Goal: Information Seeking & Learning: Learn about a topic

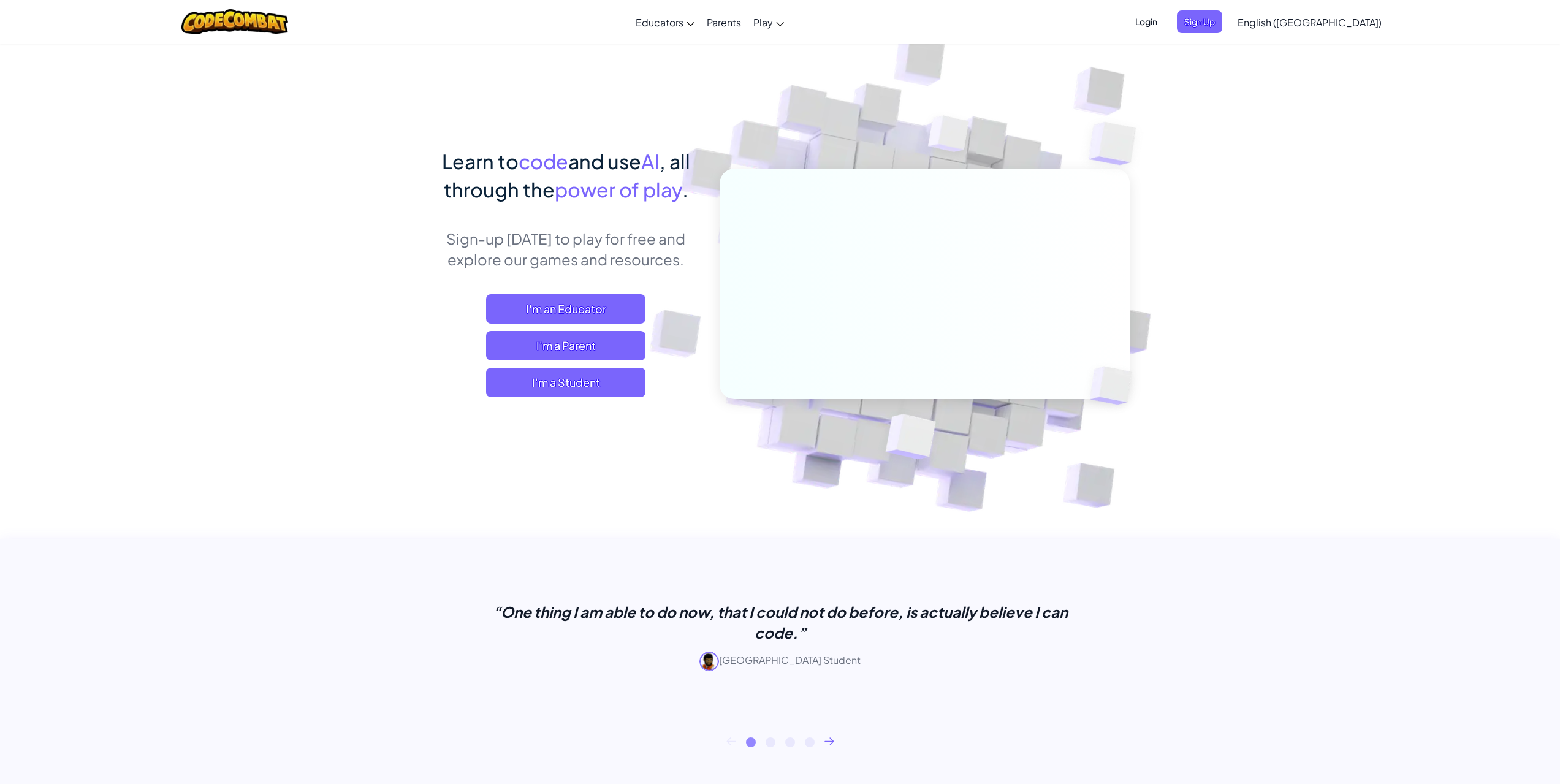
click at [524, 394] on span "I'm a Student" at bounding box center [565, 383] width 159 height 30
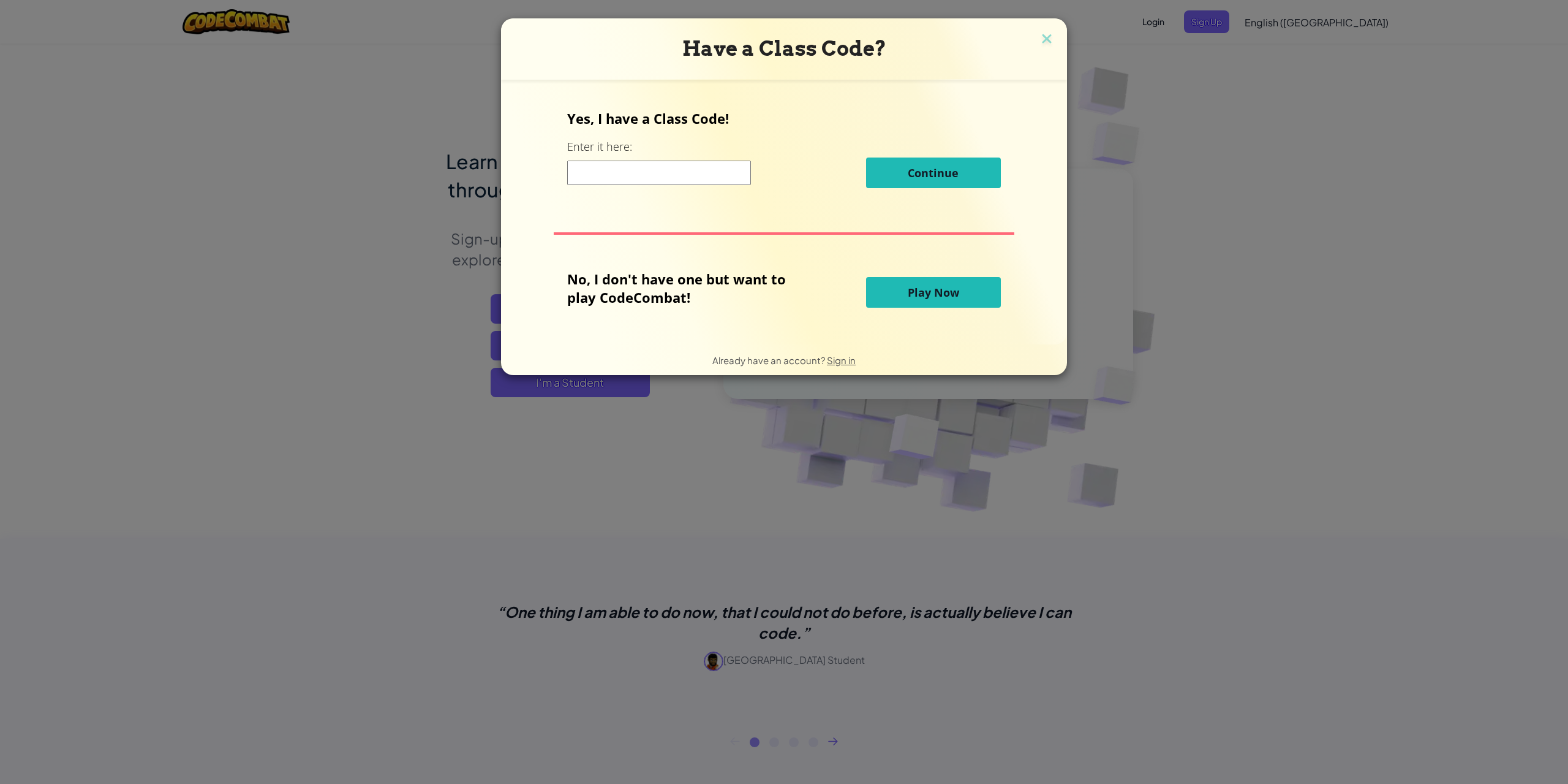
click at [607, 331] on div "Yes, I have a Class Code! Enter it here: Continue No, I don't have one but want…" at bounding box center [784, 212] width 541 height 241
click at [907, 295] on span "Play Now" at bounding box center [933, 292] width 51 height 14
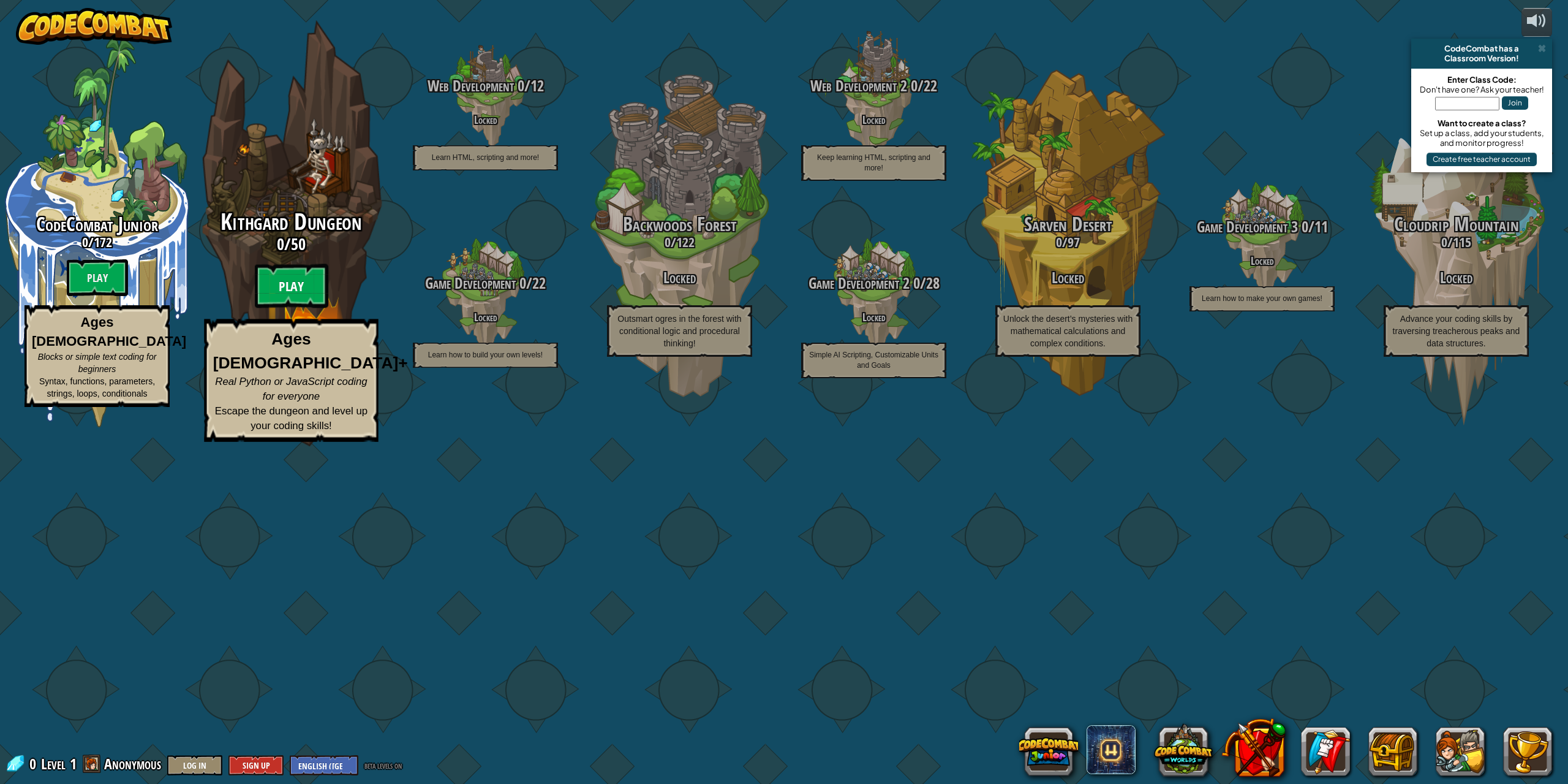
click at [299, 308] on btn "Play" at bounding box center [292, 286] width 74 height 44
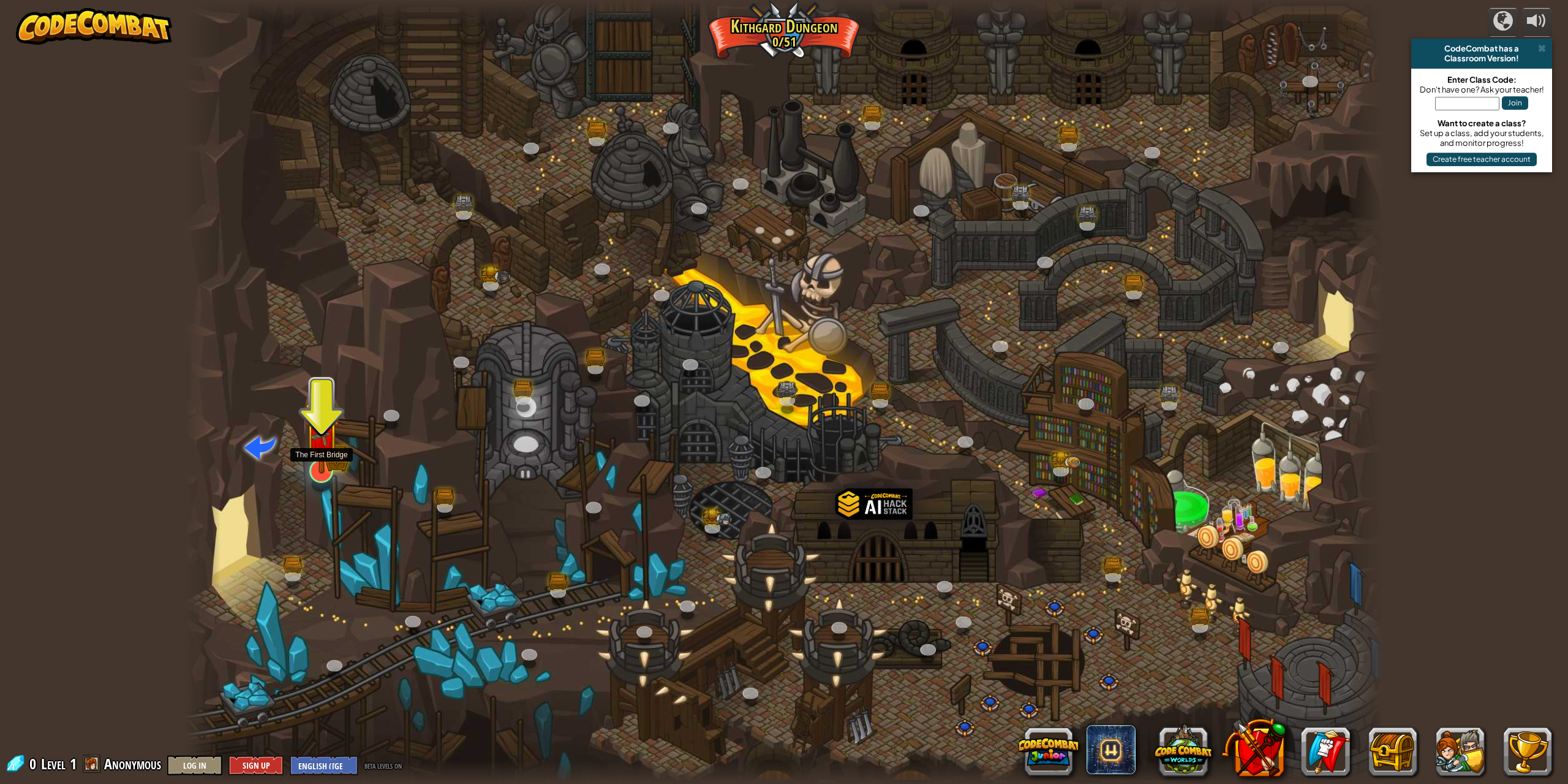
click at [321, 441] on img at bounding box center [321, 436] width 21 height 21
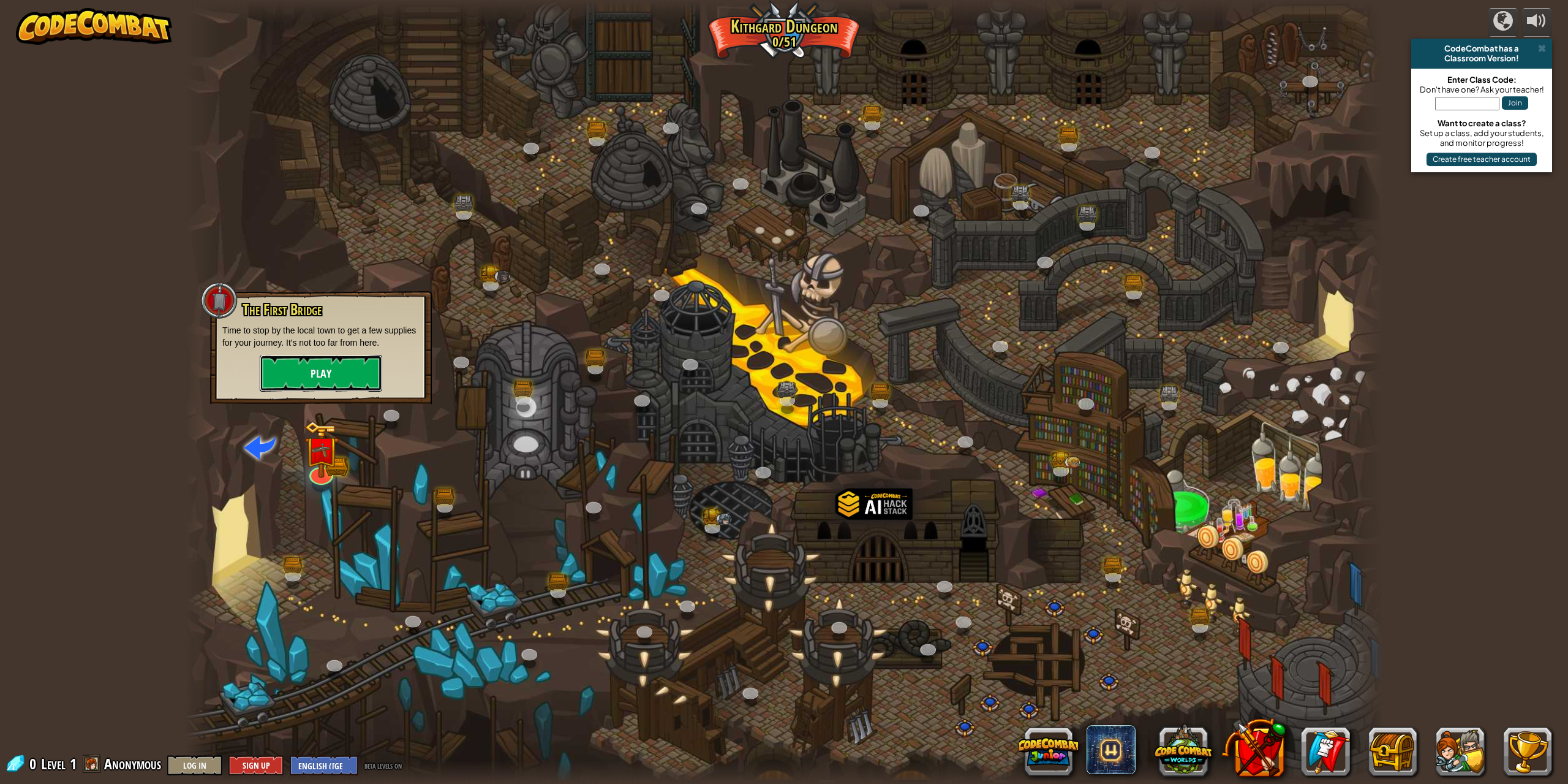
click at [355, 374] on button "Play" at bounding box center [320, 373] width 123 height 37
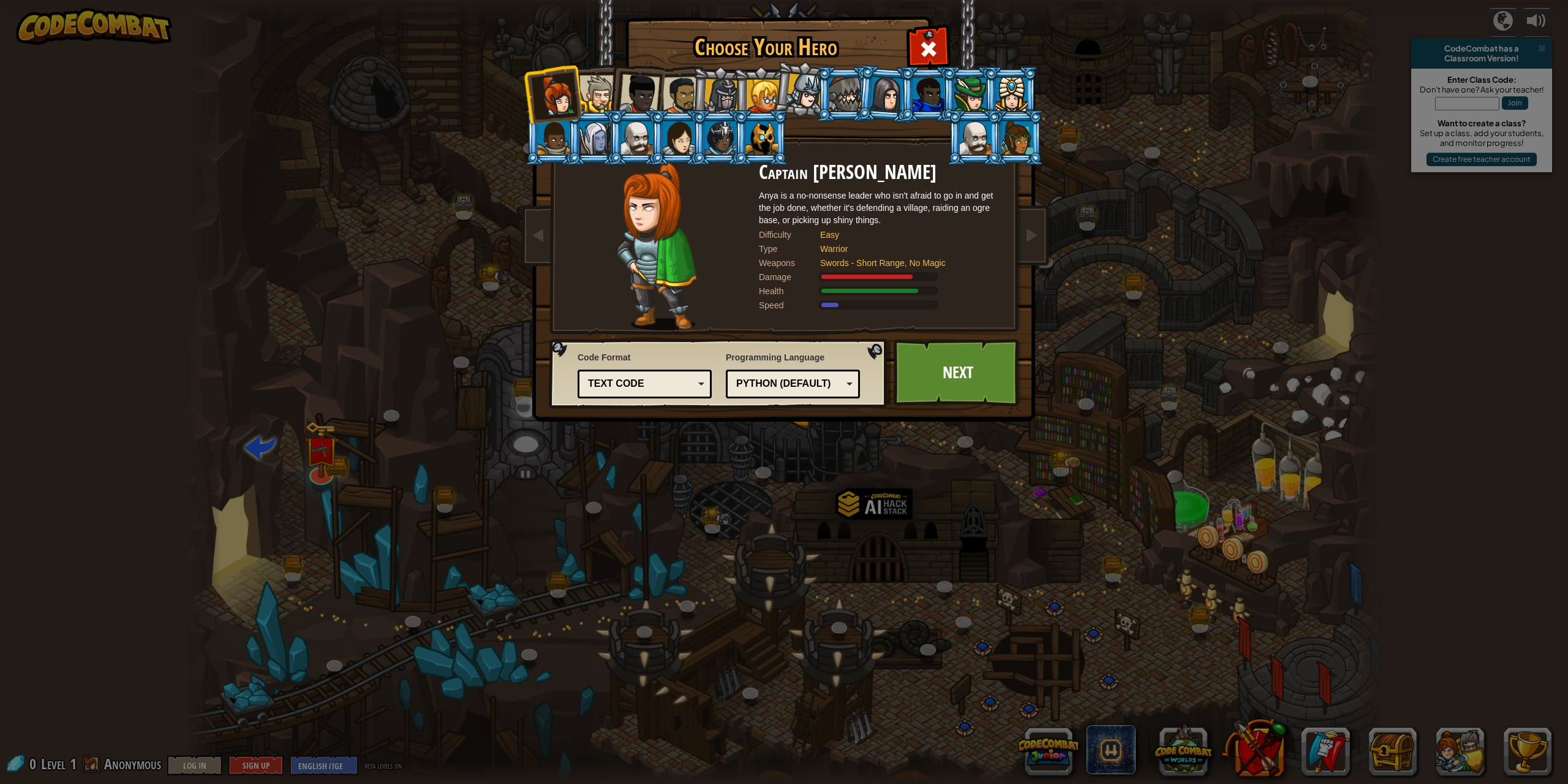
click at [780, 384] on div "Python (Default)" at bounding box center [789, 384] width 106 height 14
click at [784, 503] on div "Choose Your Hero 0 Captain [PERSON_NAME] is a no-nonsense leader who isn't afra…" at bounding box center [784, 392] width 1568 height 784
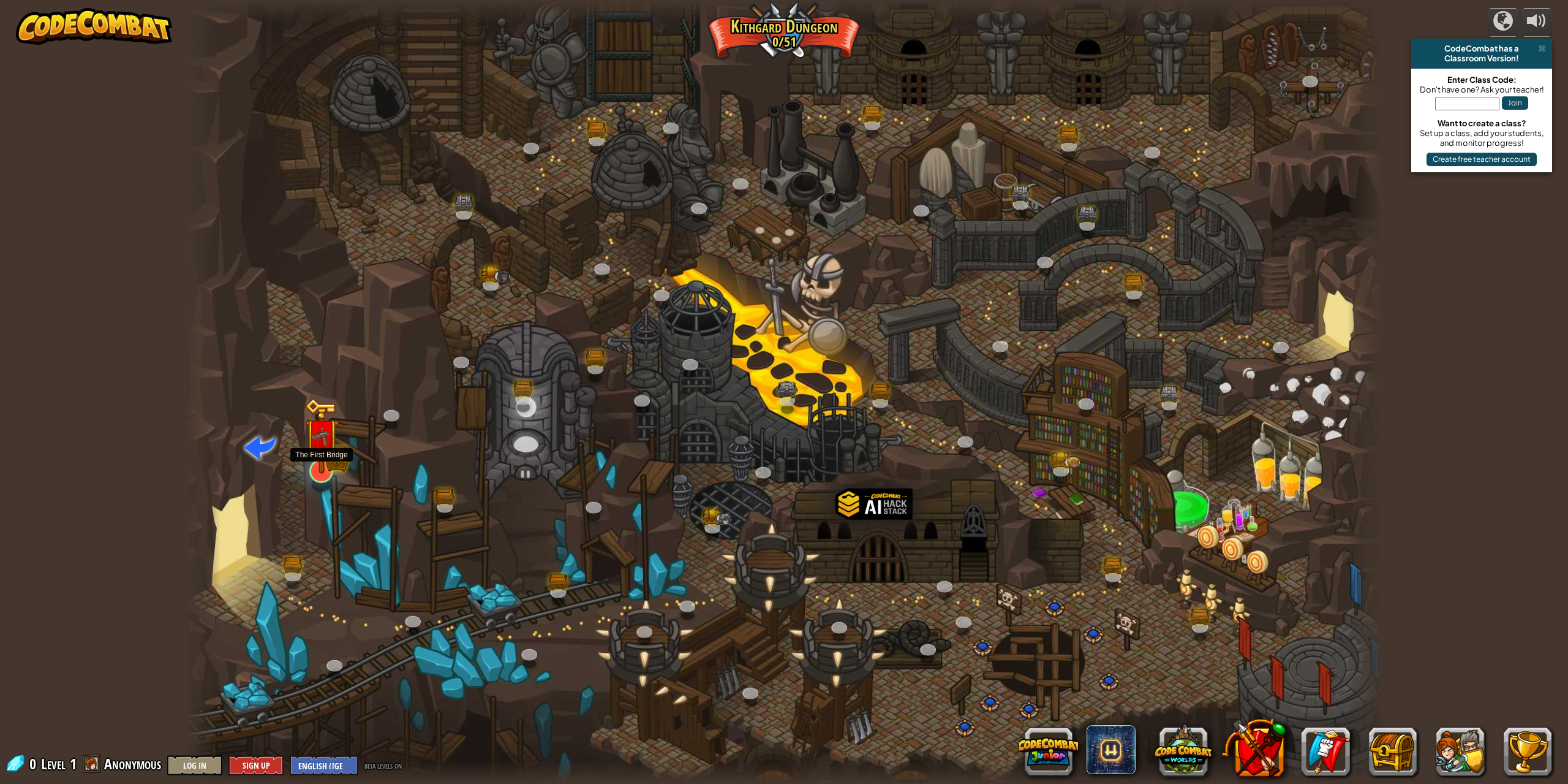
click at [320, 465] on img at bounding box center [321, 436] width 34 height 76
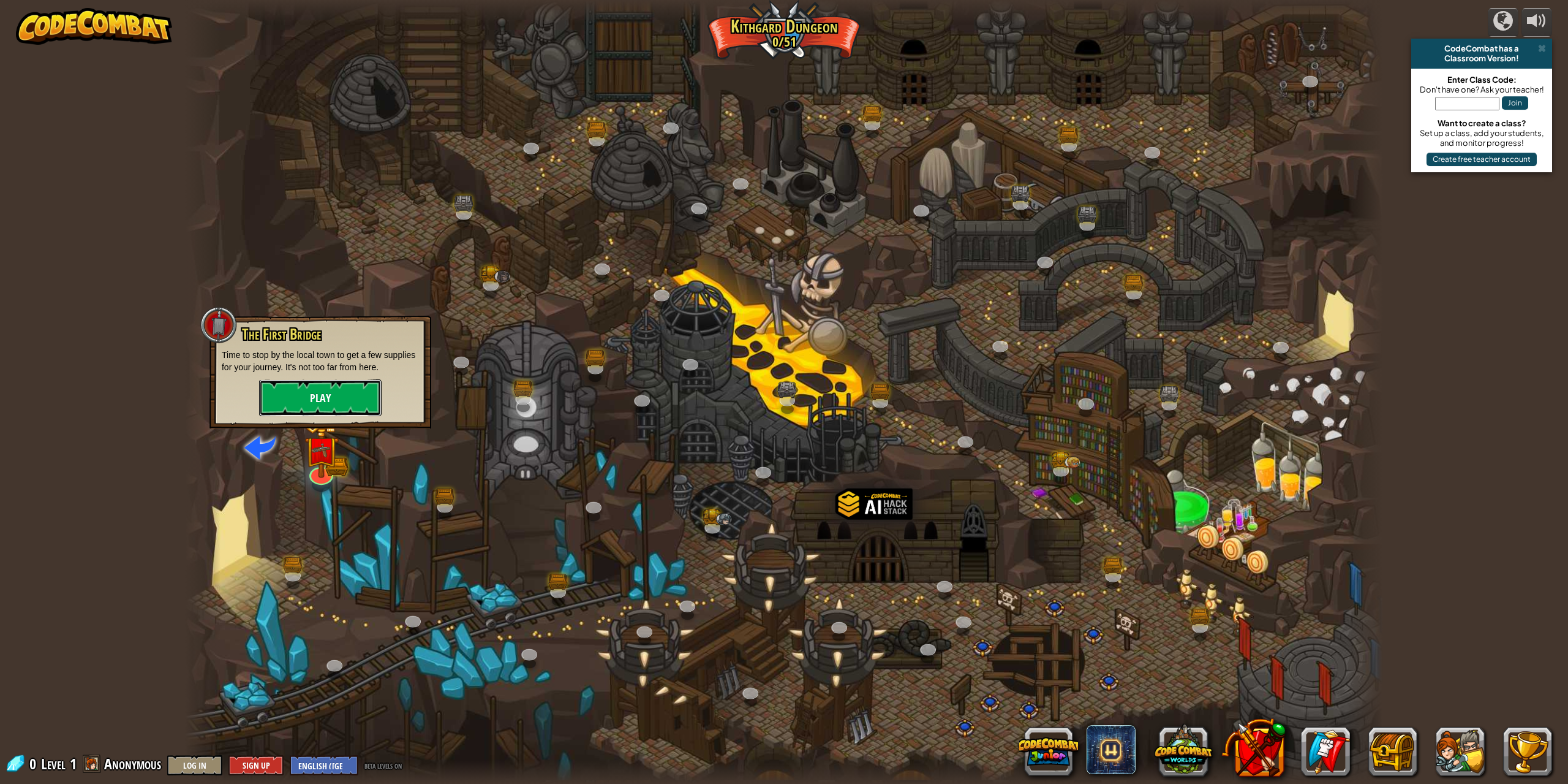
click at [340, 397] on button "Play" at bounding box center [320, 397] width 123 height 37
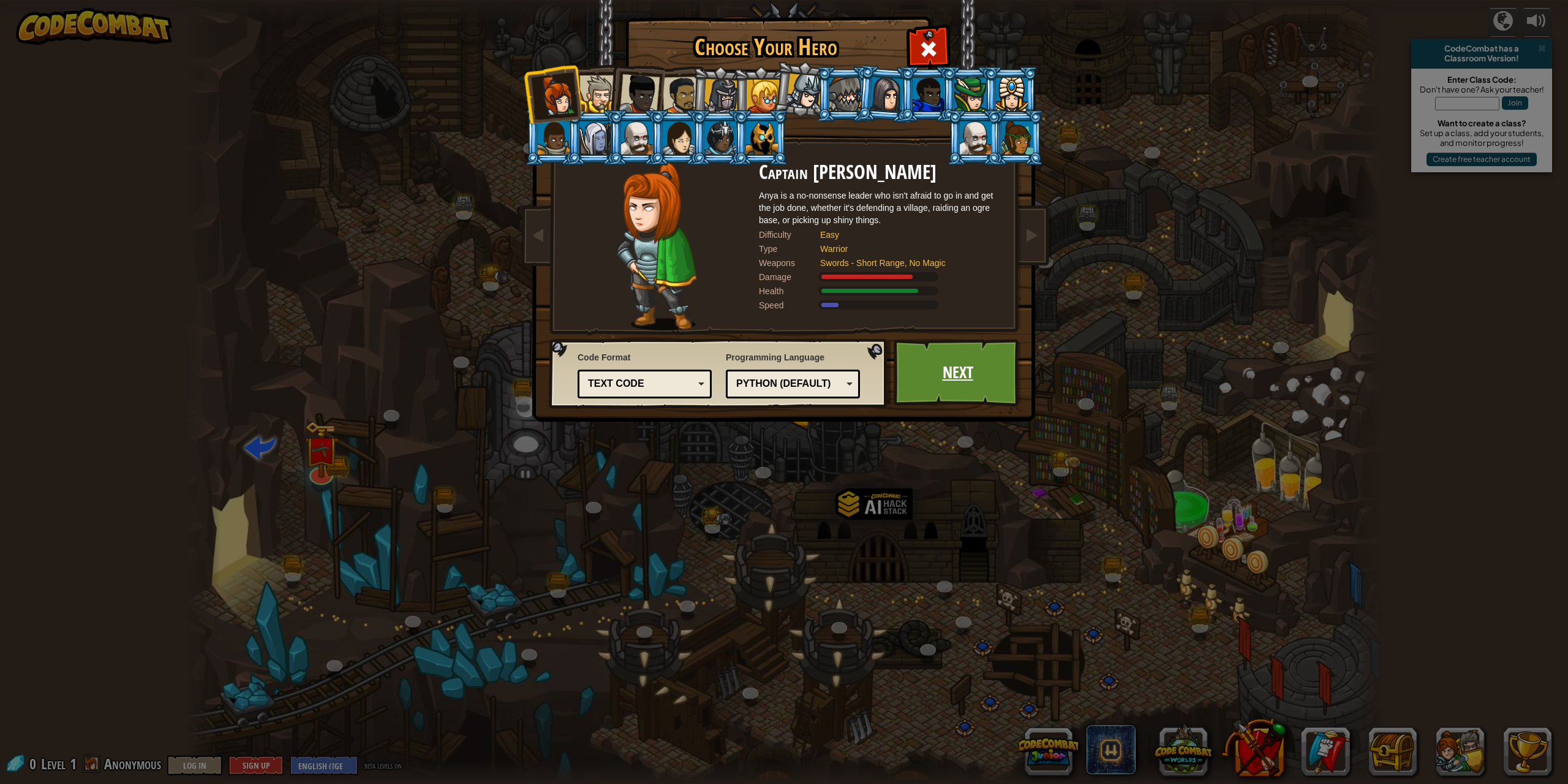
click at [940, 359] on link "Next" at bounding box center [958, 372] width 128 height 67
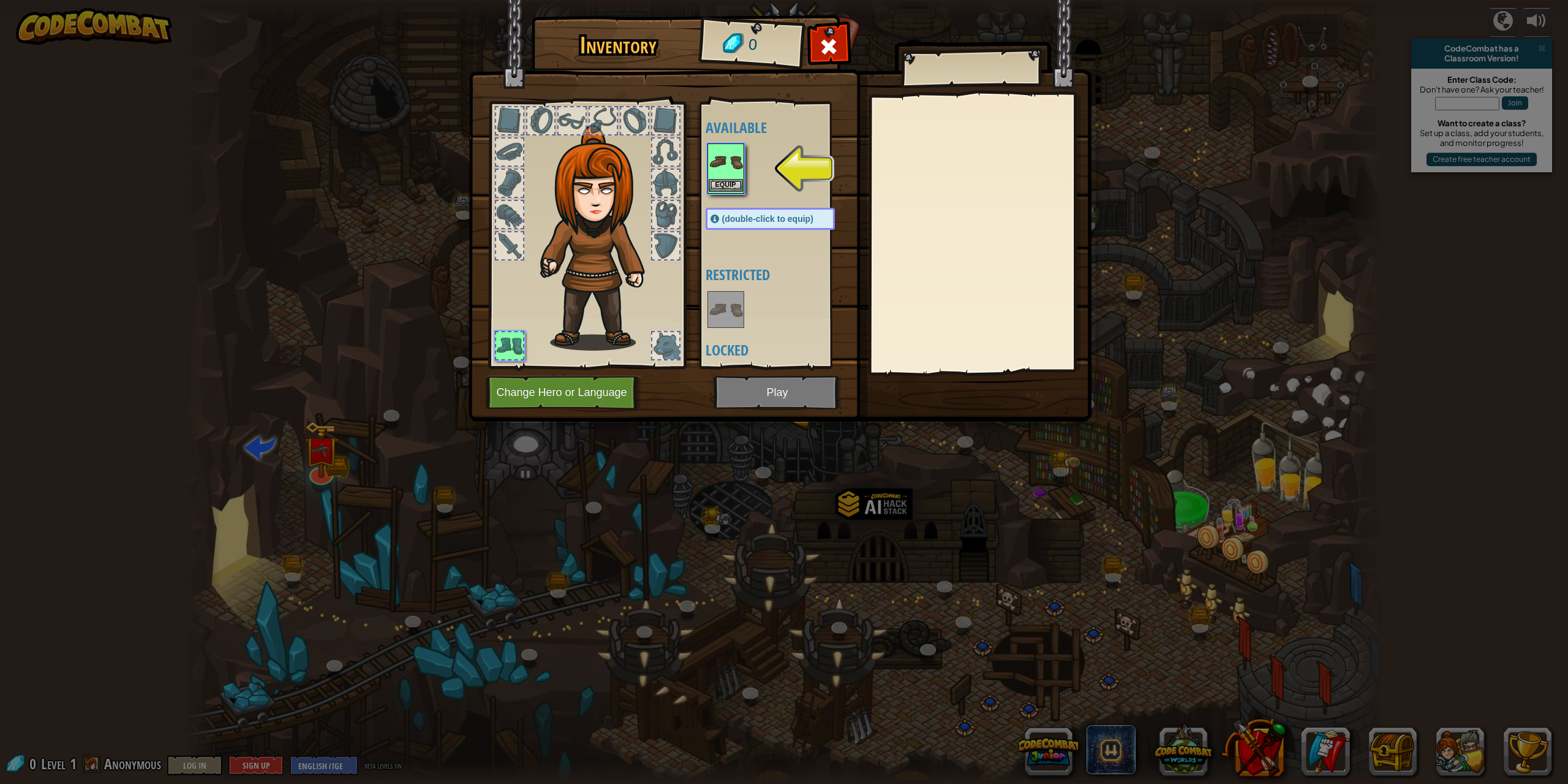
click at [721, 169] on img at bounding box center [726, 162] width 34 height 34
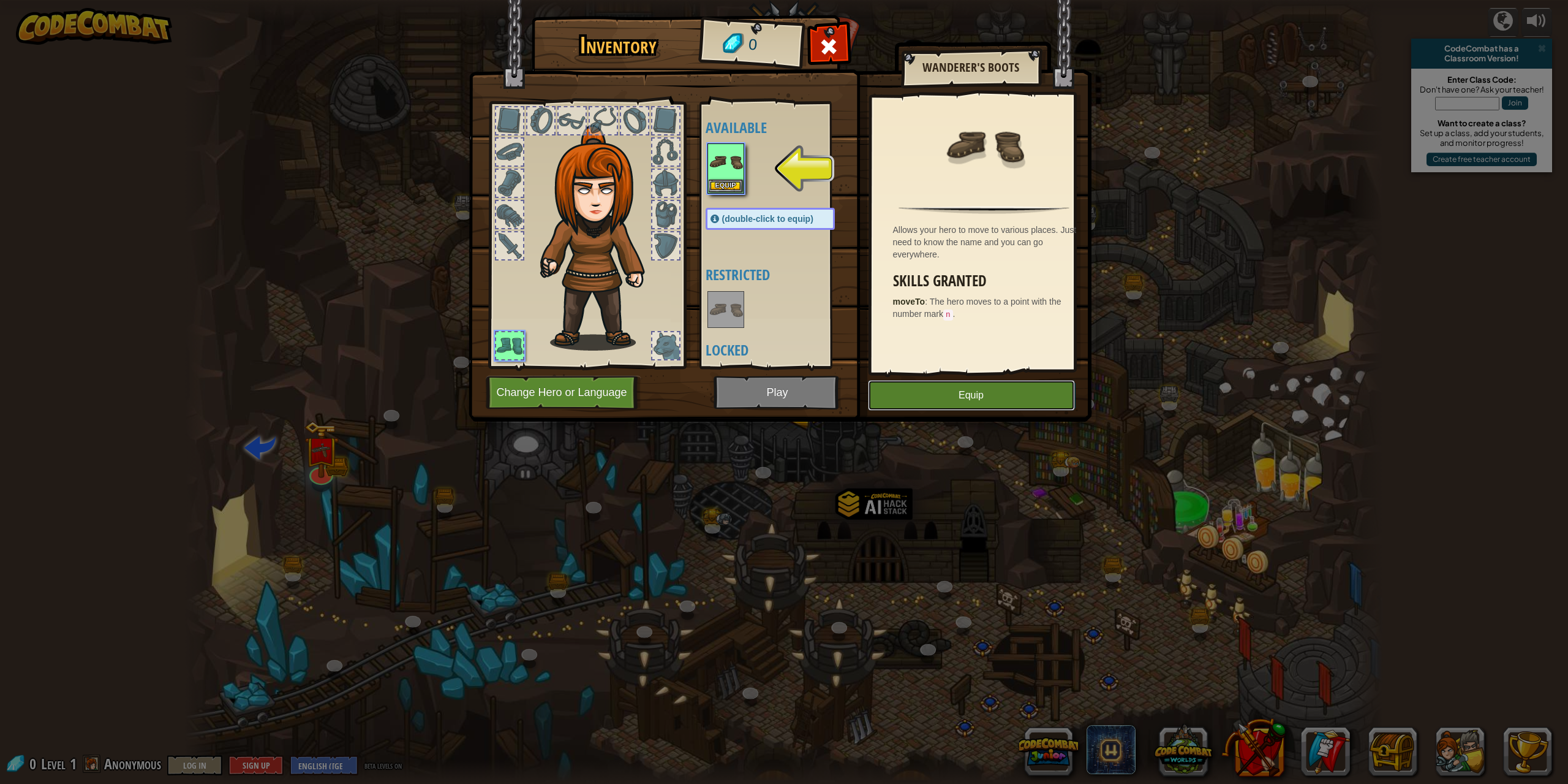
click at [948, 391] on button "Equip" at bounding box center [971, 395] width 207 height 31
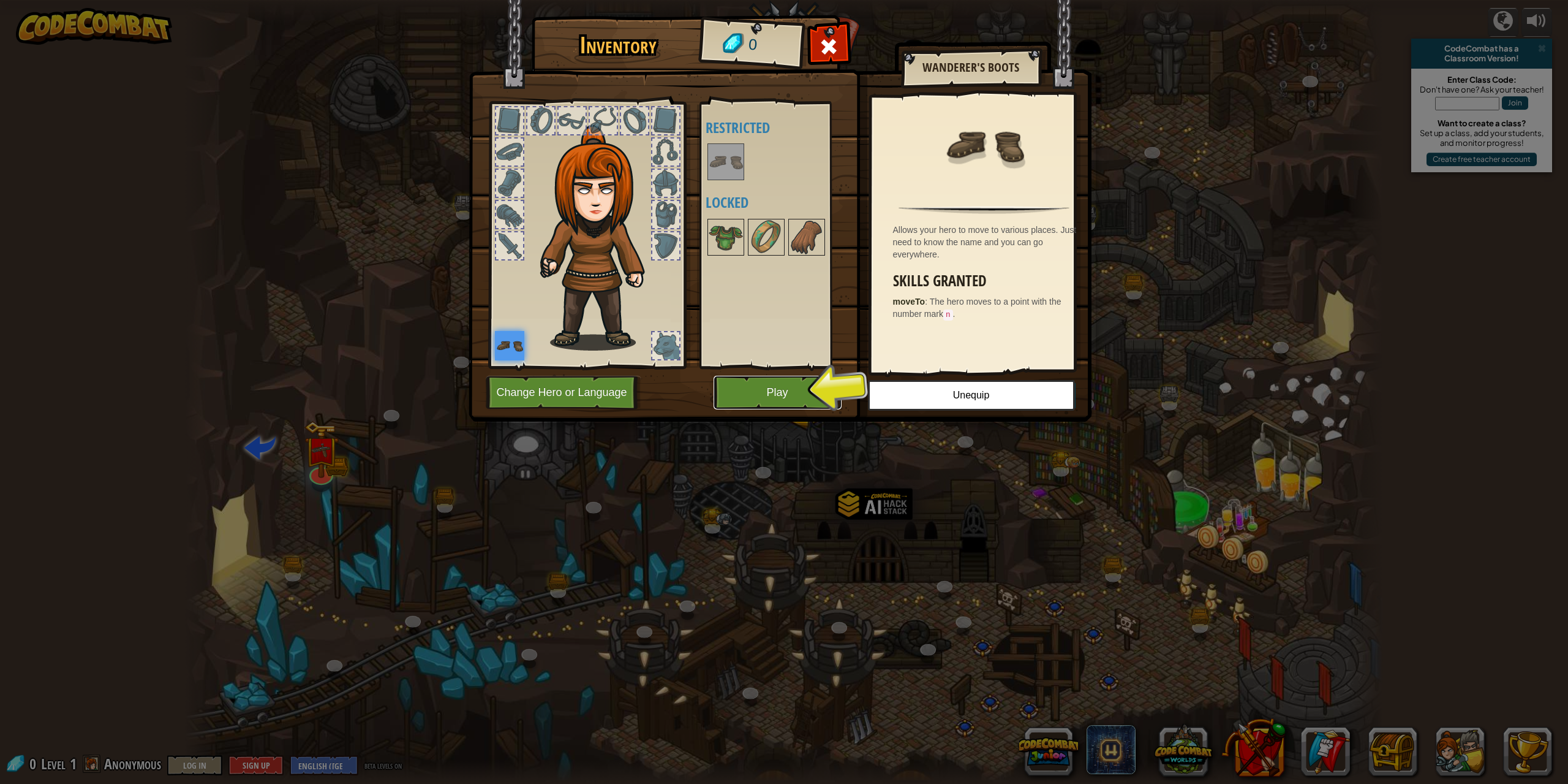
click at [756, 399] on button "Play" at bounding box center [777, 392] width 128 height 34
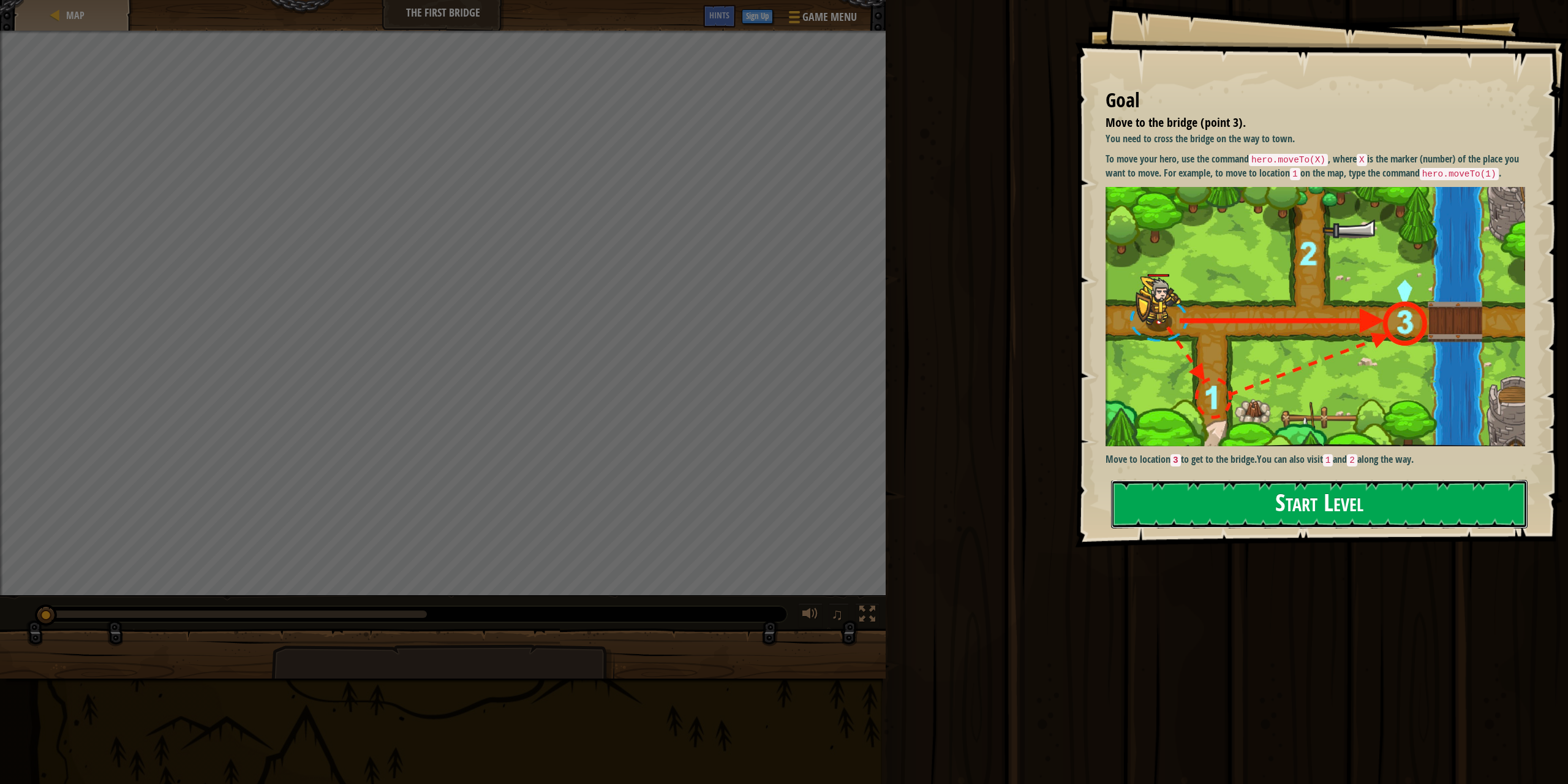
click at [1290, 507] on button "Start Level" at bounding box center [1319, 504] width 416 height 48
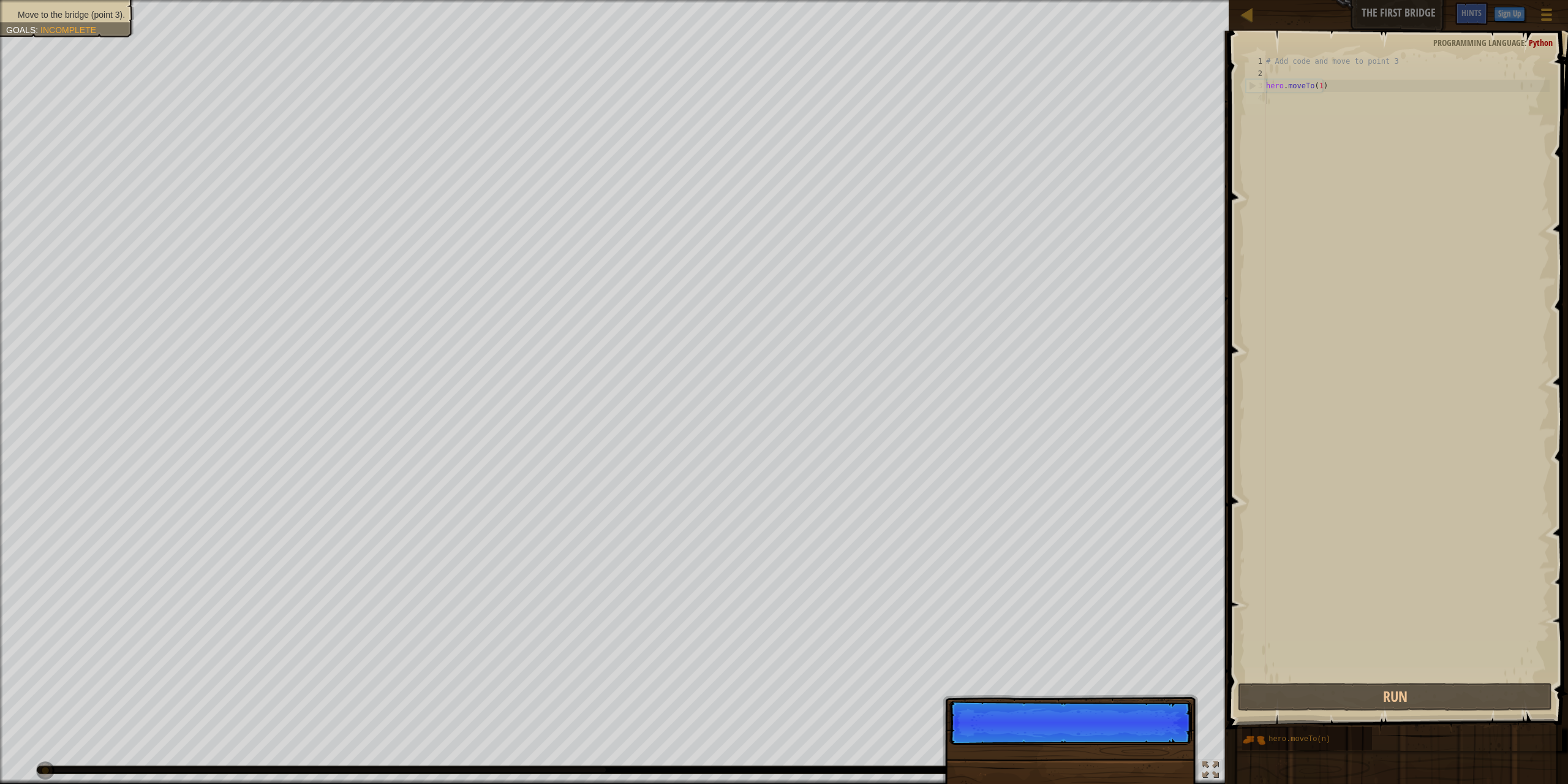
click at [1318, 86] on div "# Add code and move to point 3 hero . moveTo ( 1 )" at bounding box center [1406, 379] width 286 height 649
type textarea "hero.moveTo(1)"
